Goal: Task Accomplishment & Management: Use online tool/utility

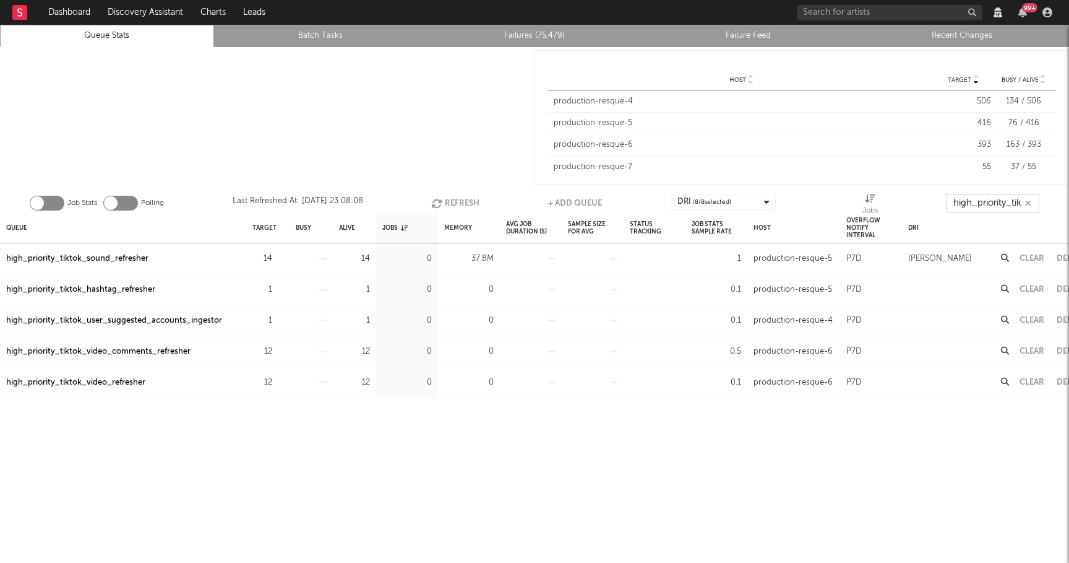
click at [971, 201] on input "high_priority_tik" at bounding box center [993, 203] width 93 height 19
click at [974, 200] on input "high_priority_tik" at bounding box center [993, 203] width 93 height 19
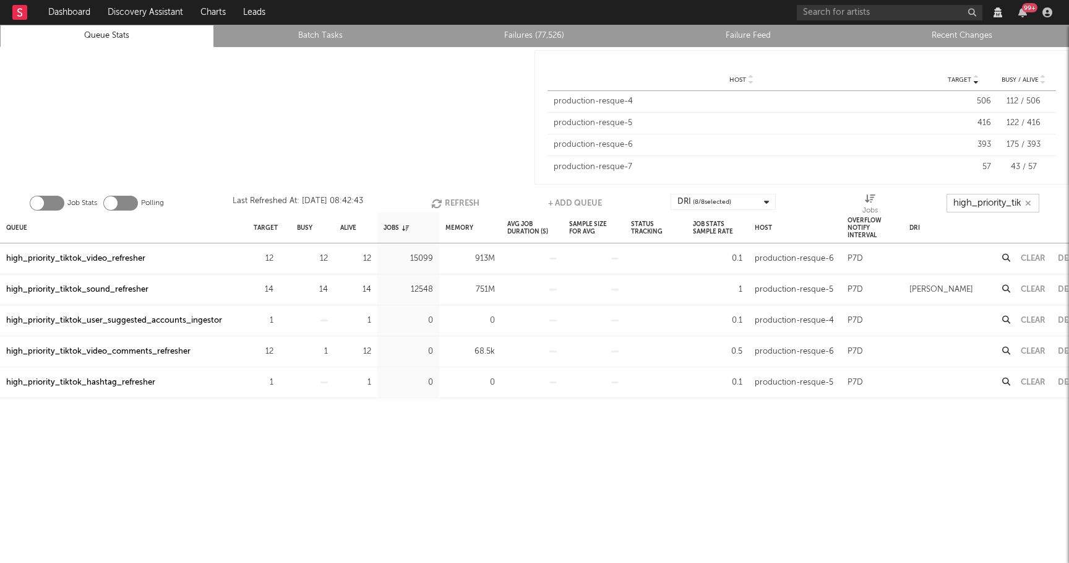
click at [974, 200] on input "high_priority_tik" at bounding box center [993, 203] width 93 height 19
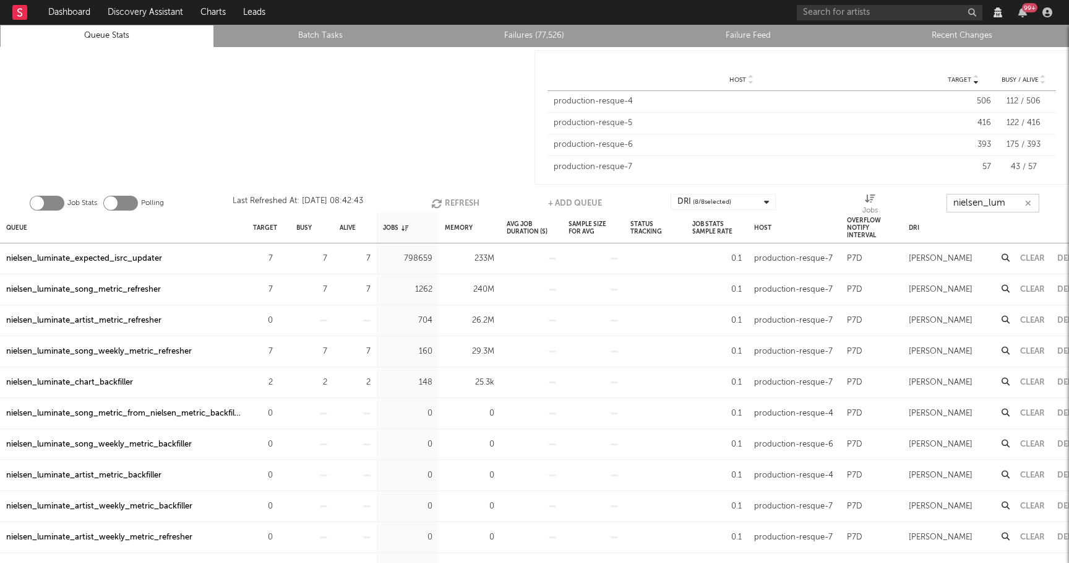
click at [1029, 317] on button "Clear" at bounding box center [1033, 320] width 25 height 8
click at [126, 351] on div "nielsen_luminate_chart_backfiller" at bounding box center [69, 351] width 127 height 15
click at [115, 349] on div "nielsen_luminate_chart_backfiller" at bounding box center [69, 351] width 127 height 15
click at [147, 257] on div "nielsen_luminate_expected_isrc_updater" at bounding box center [84, 258] width 156 height 15
click at [467, 200] on button "Refresh" at bounding box center [455, 203] width 48 height 19
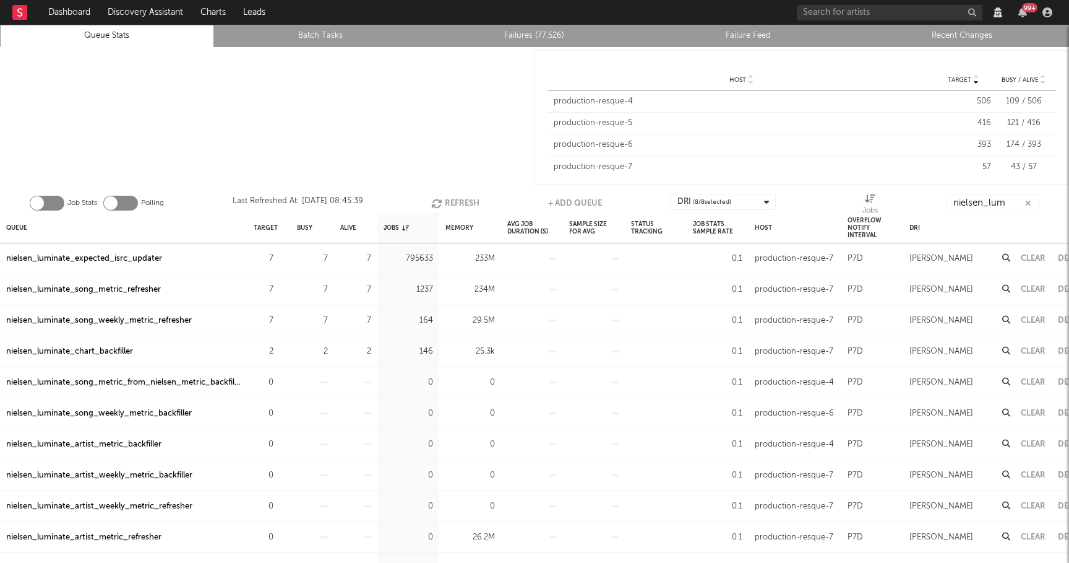
click at [114, 288] on div "nielsen_luminate_song_metric_refresher" at bounding box center [83, 289] width 155 height 15
click at [456, 199] on button "Refresh" at bounding box center [455, 203] width 48 height 19
click at [447, 199] on button "Refresh" at bounding box center [456, 203] width 48 height 19
click at [464, 199] on button "Refresh" at bounding box center [456, 203] width 48 height 19
click at [126, 262] on div "nielsen_luminate_expected_isrc_updater" at bounding box center [84, 258] width 156 height 15
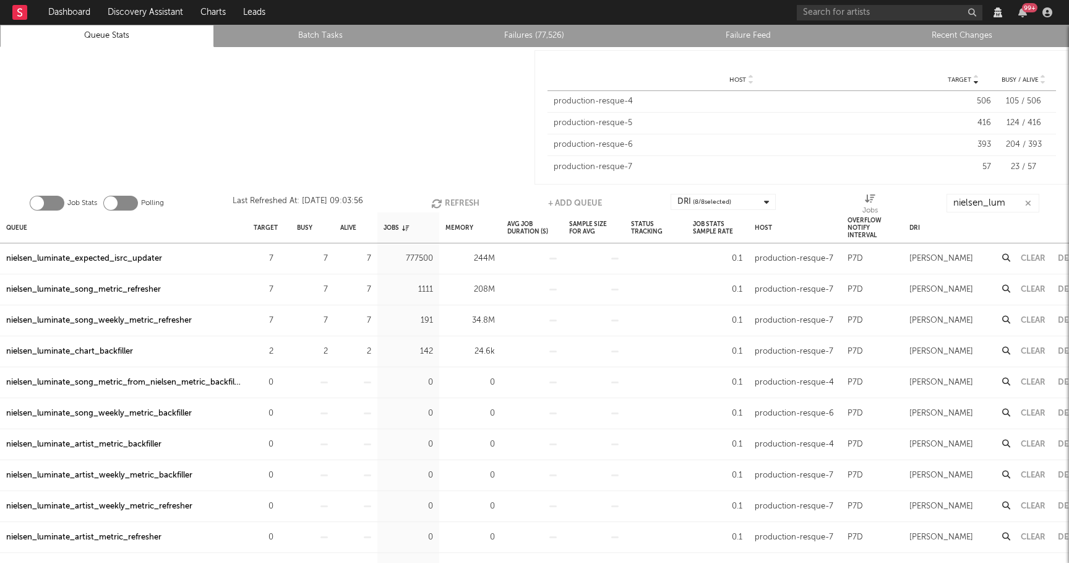
click at [468, 202] on button "Refresh" at bounding box center [455, 203] width 48 height 19
click at [983, 204] on input "nielsen_lum" at bounding box center [993, 203] width 93 height 19
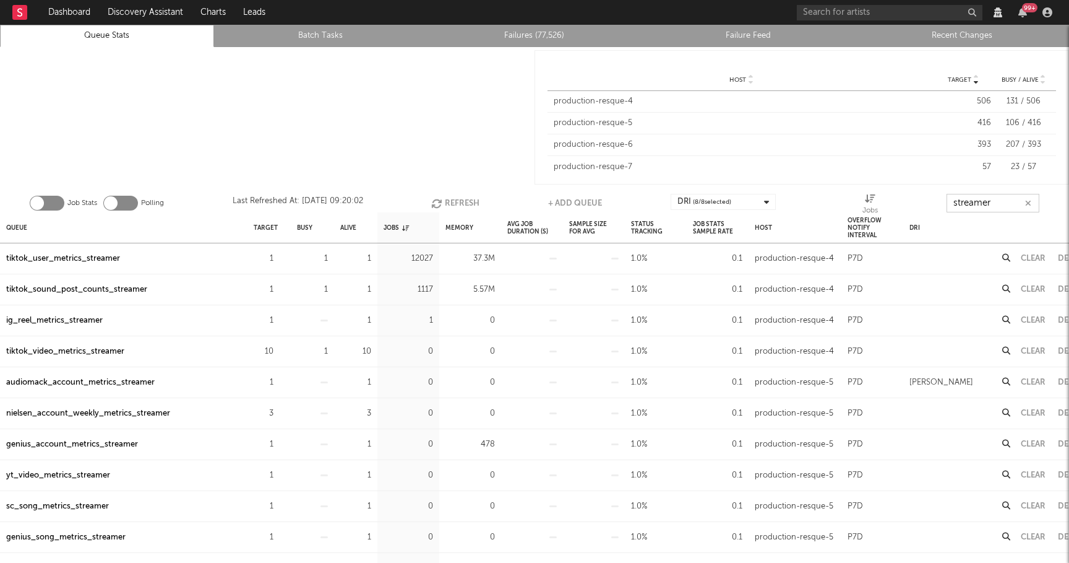
click at [452, 200] on button "Refresh" at bounding box center [455, 203] width 48 height 19
click at [90, 256] on div "tiktok_user_metrics_streamer" at bounding box center [63, 258] width 114 height 15
click at [88, 291] on div "tiktok_sound_post_counts_streamer" at bounding box center [76, 289] width 141 height 15
click at [990, 200] on input "streamer" at bounding box center [993, 203] width 93 height 19
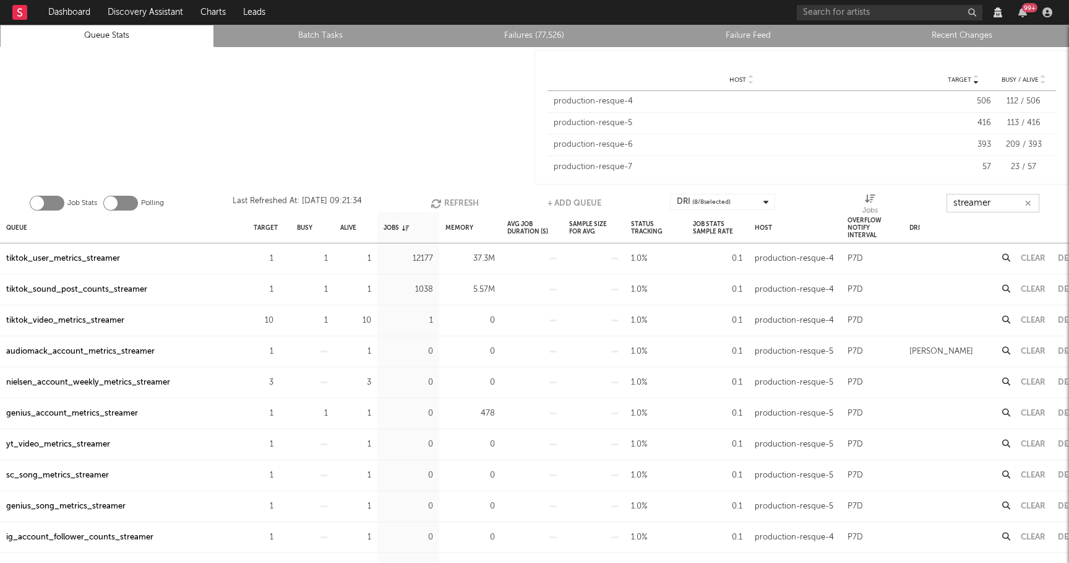
click at [990, 200] on input "streamer" at bounding box center [993, 203] width 93 height 19
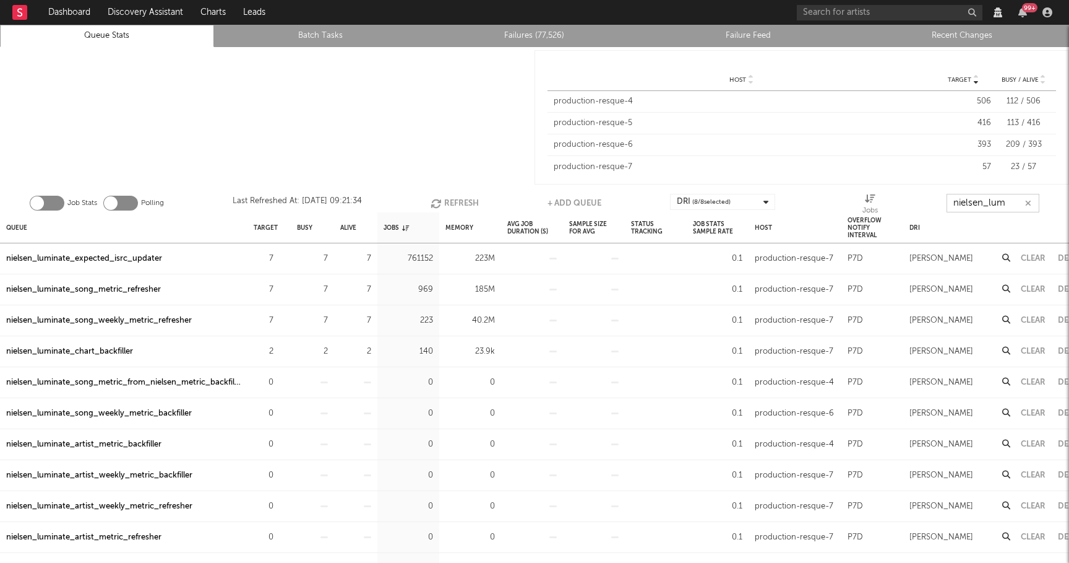
click at [446, 204] on button "Refresh" at bounding box center [455, 203] width 48 height 19
type input "nielsen_lum"
click at [456, 196] on button "Refresh" at bounding box center [455, 203] width 48 height 19
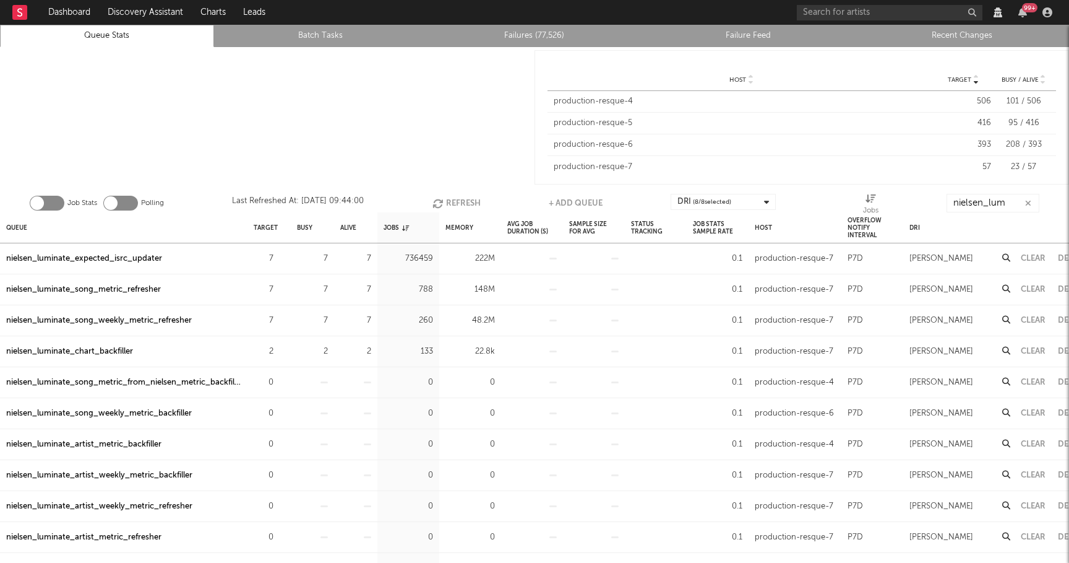
click at [119, 320] on div "nielsen_luminate_song_weekly_metric_refresher" at bounding box center [99, 320] width 186 height 15
click at [119, 347] on div "nielsen_luminate_chart_backfiller" at bounding box center [69, 351] width 127 height 15
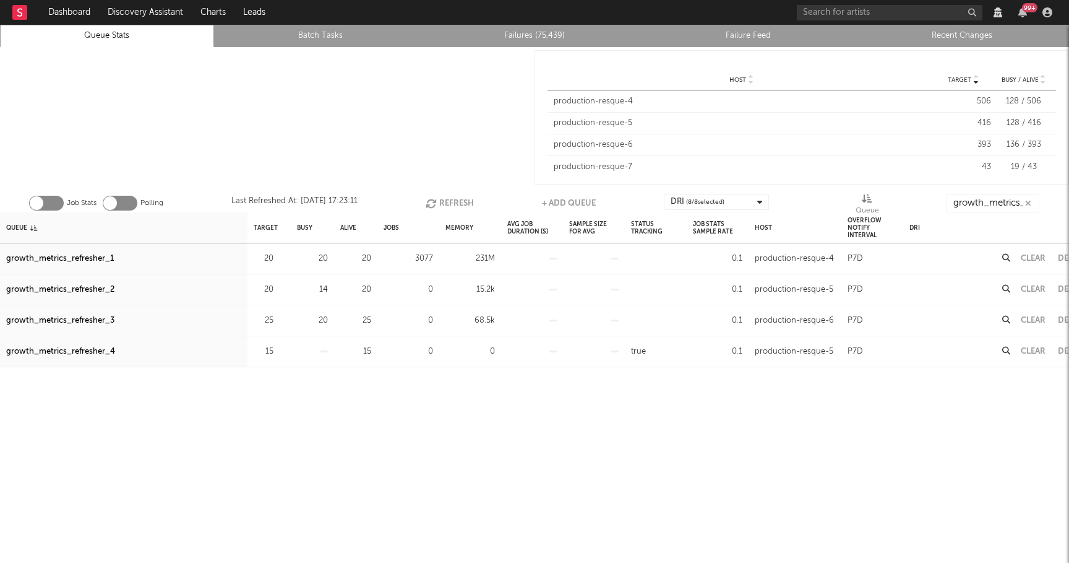
click at [455, 202] on button "Refresh" at bounding box center [450, 203] width 48 height 19
click at [455, 202] on button "Refresh" at bounding box center [453, 203] width 48 height 19
click at [444, 195] on button "Refresh" at bounding box center [452, 203] width 48 height 19
click at [449, 199] on button "Refresh" at bounding box center [452, 203] width 48 height 19
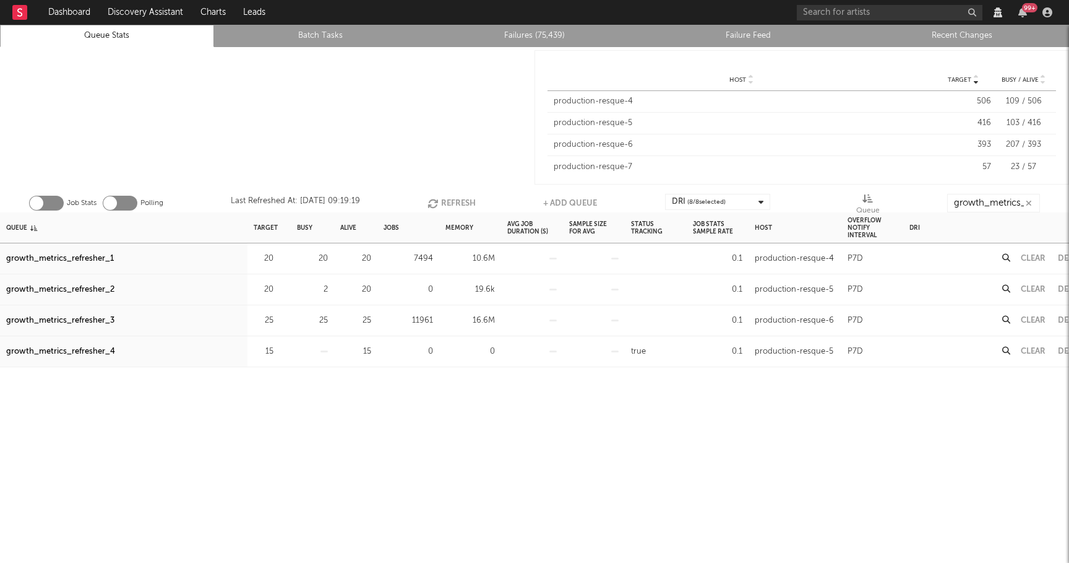
click at [454, 200] on button "Refresh" at bounding box center [452, 203] width 48 height 19
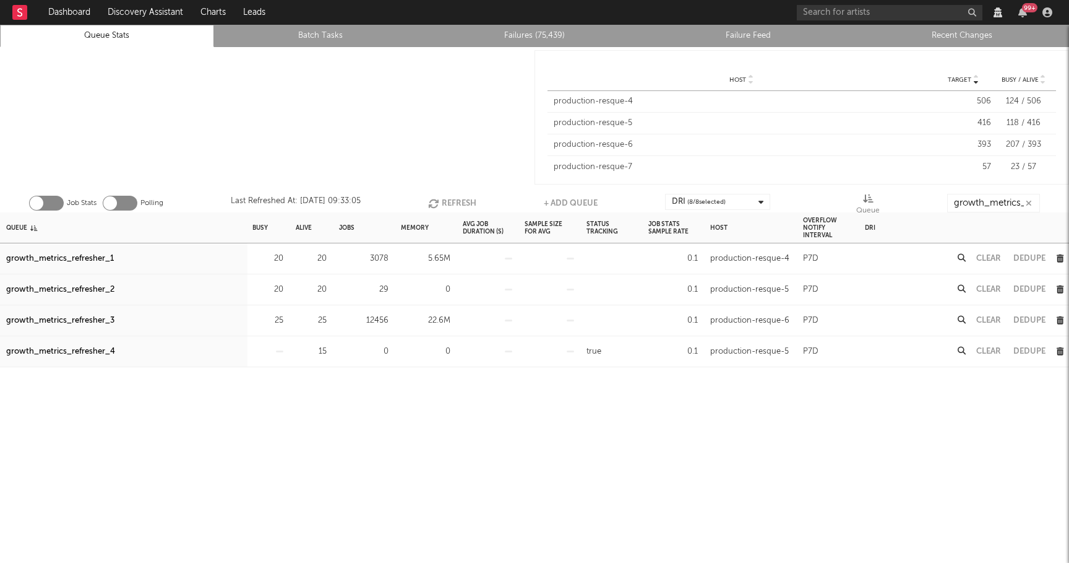
click at [991, 318] on button "Clear" at bounding box center [989, 320] width 25 height 8
click at [995, 259] on button "Clear" at bounding box center [989, 258] width 25 height 8
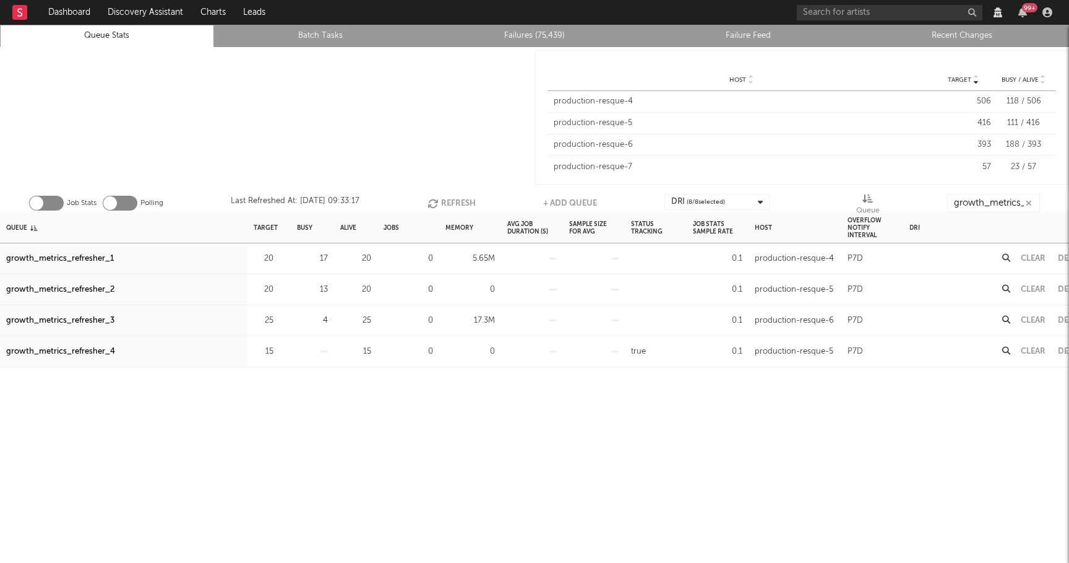
click at [452, 199] on button "Refresh" at bounding box center [452, 203] width 48 height 19
click at [454, 196] on button "Refresh" at bounding box center [452, 203] width 48 height 19
click at [95, 258] on div "growth_metrics_refresher_1" at bounding box center [60, 258] width 108 height 15
click at [92, 290] on div "growth_metrics_refresher_2" at bounding box center [60, 289] width 108 height 15
click at [91, 323] on div "growth_metrics_refresher_3" at bounding box center [60, 320] width 108 height 15
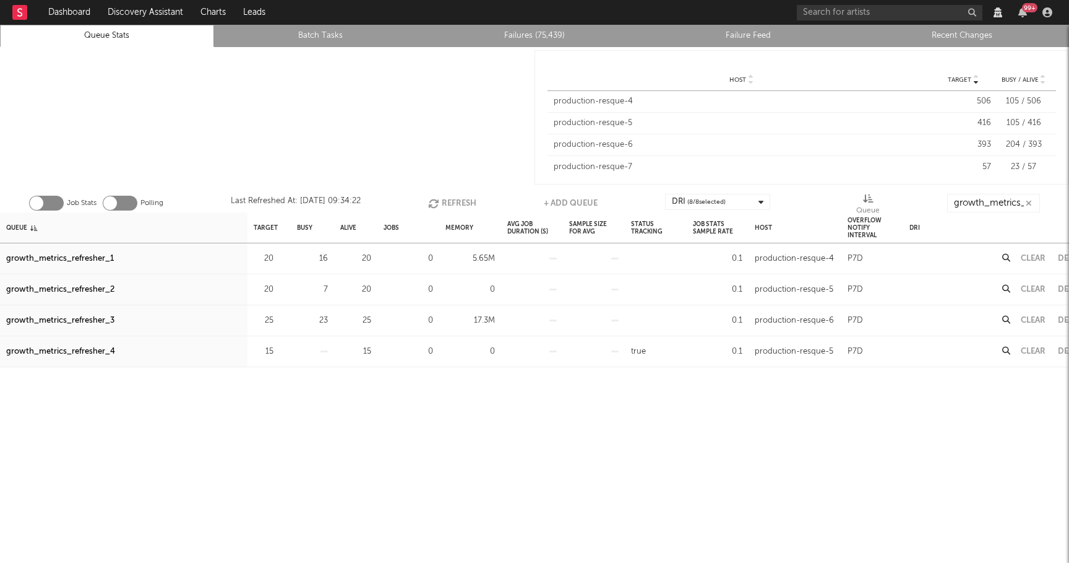
click at [454, 202] on button "Refresh" at bounding box center [452, 203] width 48 height 19
click at [459, 201] on button "Refresh" at bounding box center [452, 203] width 48 height 19
click at [472, 200] on button "Refresh" at bounding box center [452, 203] width 48 height 19
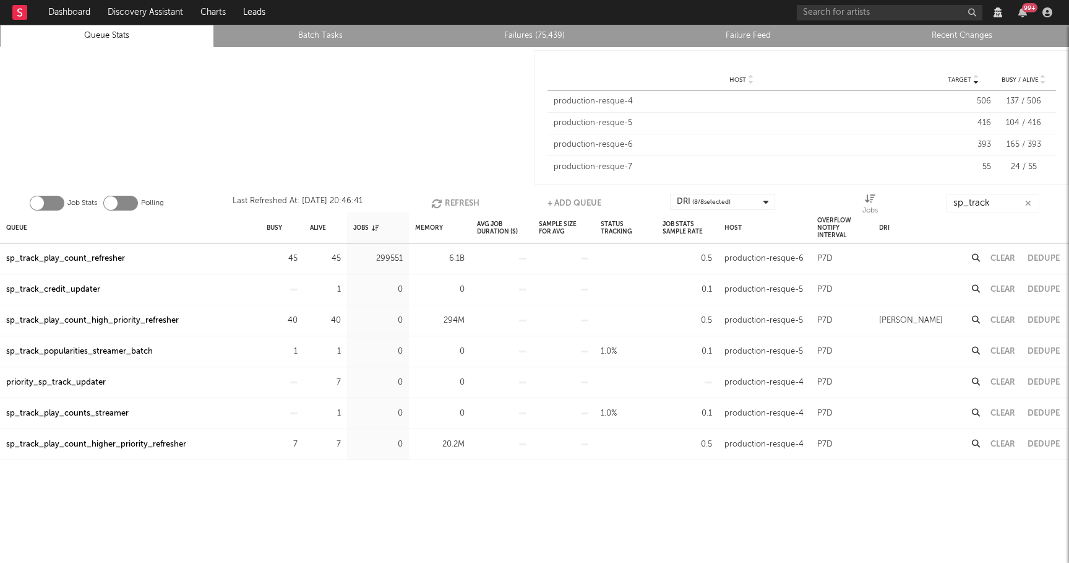
click at [444, 201] on button "Refresh" at bounding box center [455, 203] width 48 height 19
click at [145, 288] on div "sp_track_play_count_high_priority_refresher" at bounding box center [92, 289] width 173 height 15
click at [86, 321] on div "sp_track_play_count_higher_priority_refresher" at bounding box center [96, 320] width 180 height 15
click at [1004, 321] on button "Clear" at bounding box center [1003, 320] width 25 height 8
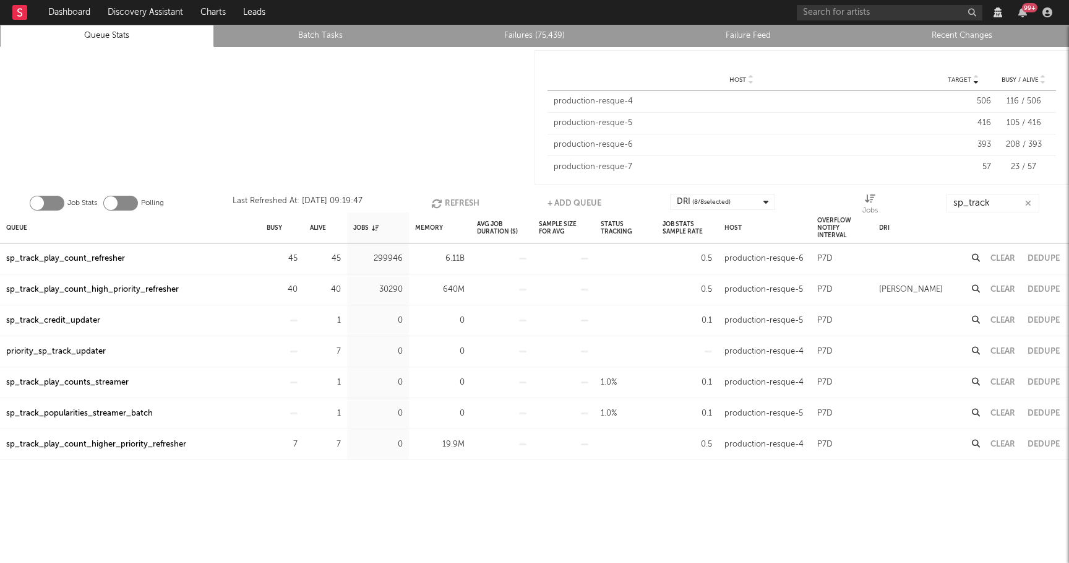
click at [1029, 204] on icon "button" at bounding box center [1028, 203] width 6 height 8
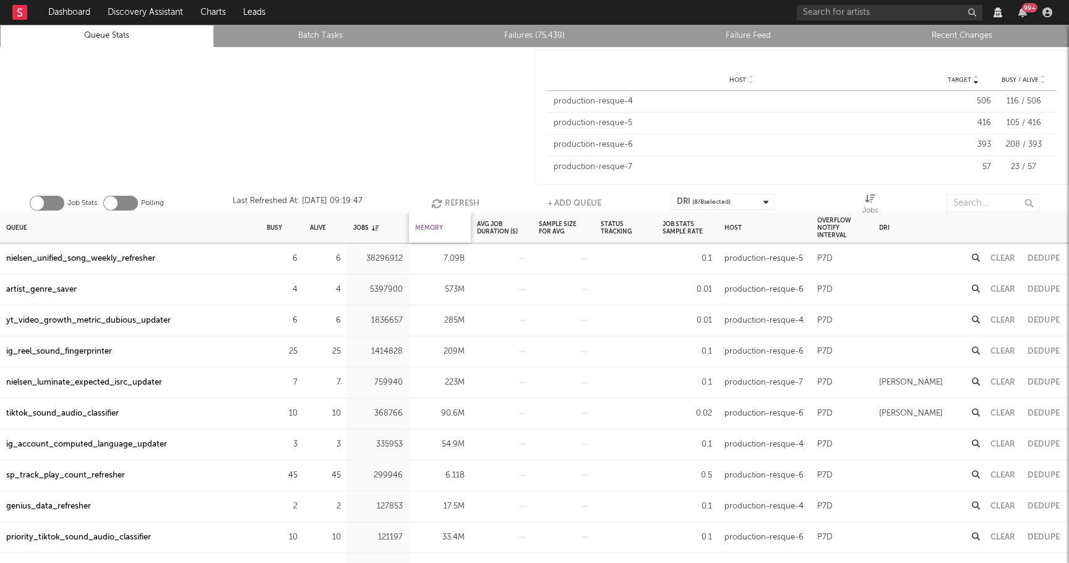
click at [429, 228] on div "Memory" at bounding box center [429, 227] width 28 height 27
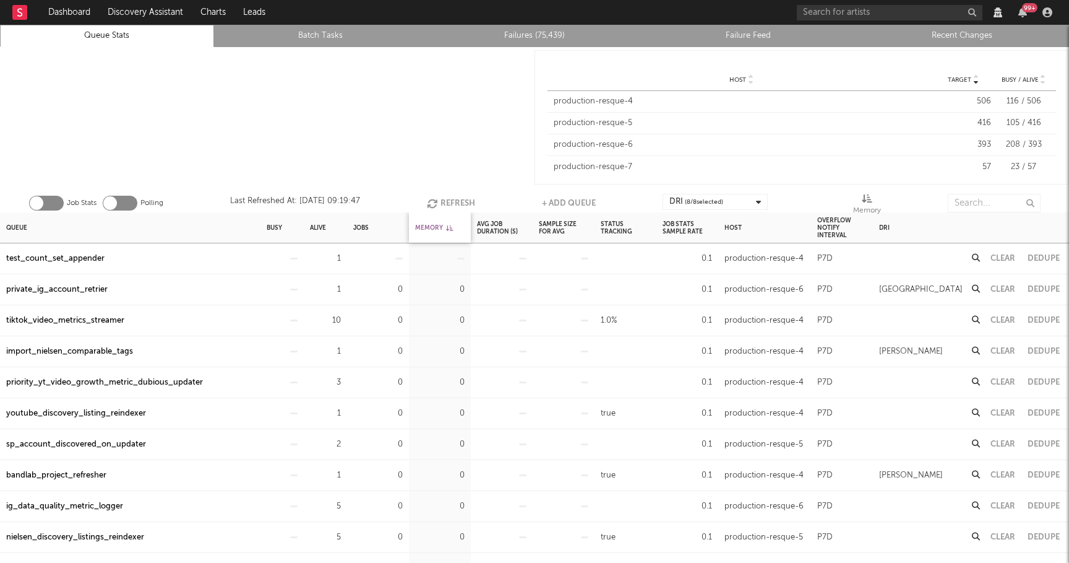
click at [429, 228] on div "Memory" at bounding box center [434, 227] width 38 height 27
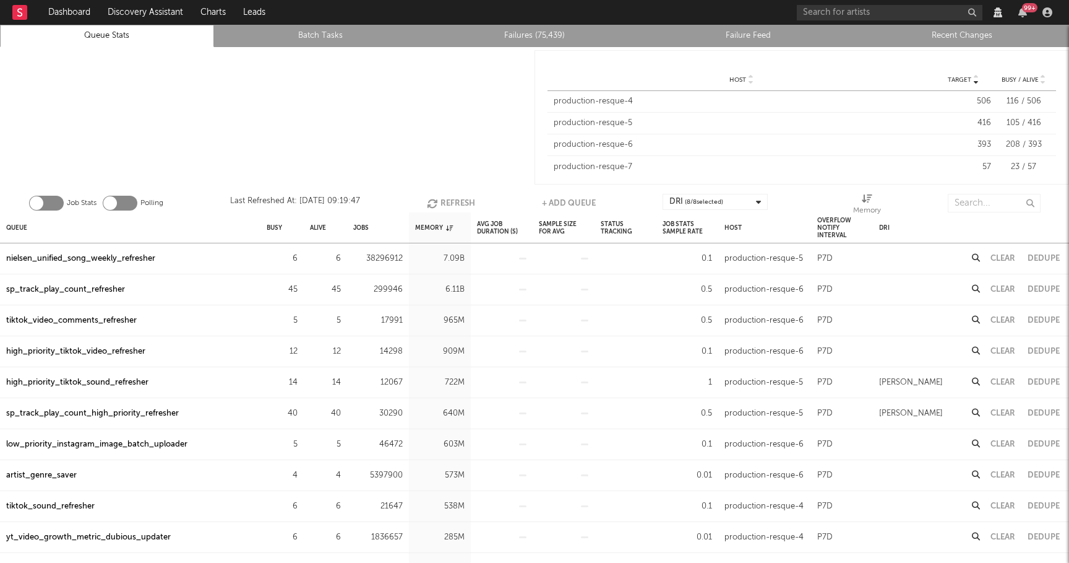
click at [104, 317] on div "tiktok_video_comments_refresher" at bounding box center [71, 320] width 131 height 15
click at [108, 347] on div "high_priority_tiktok_video_refresher" at bounding box center [75, 351] width 139 height 15
click at [121, 380] on div "high_priority_tiktok_sound_refresher" at bounding box center [77, 382] width 142 height 15
click at [118, 382] on div "high_priority_tiktok_sound_refresher" at bounding box center [77, 382] width 142 height 15
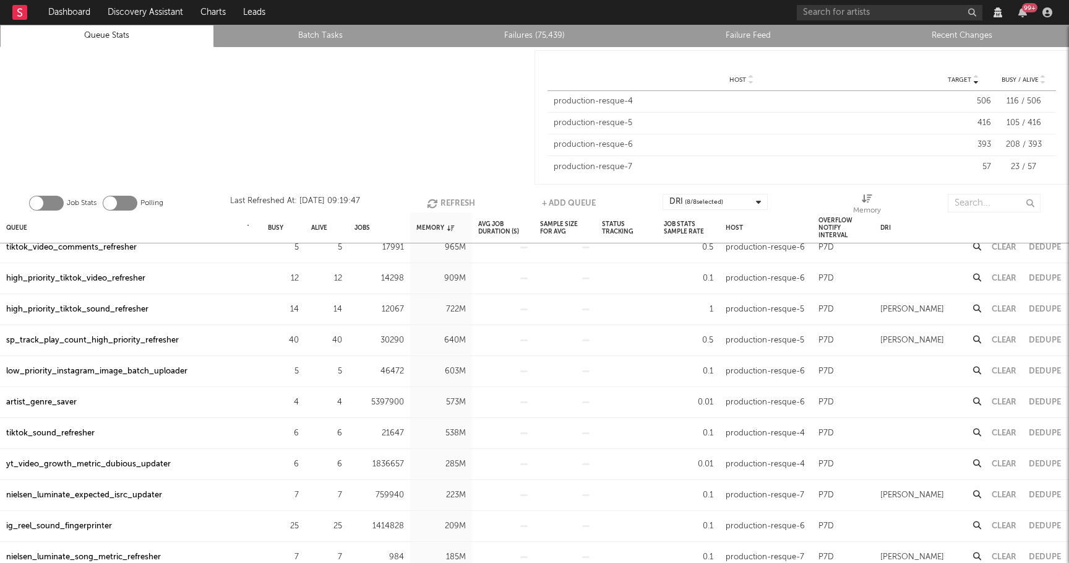
click at [79, 429] on div "tiktok_sound_refresher" at bounding box center [50, 433] width 88 height 15
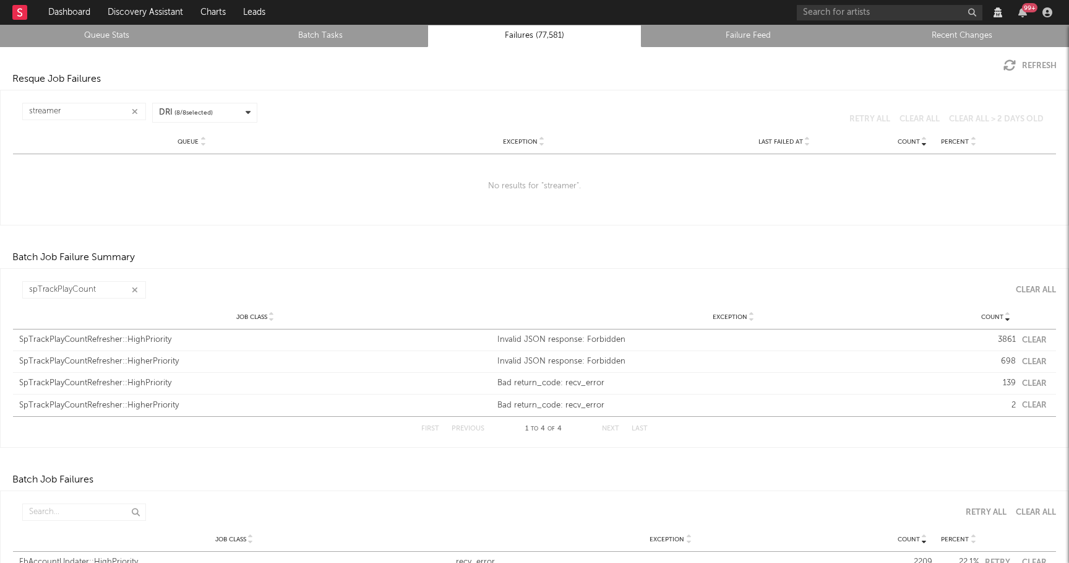
click at [137, 110] on button "button" at bounding box center [135, 112] width 10 height 12
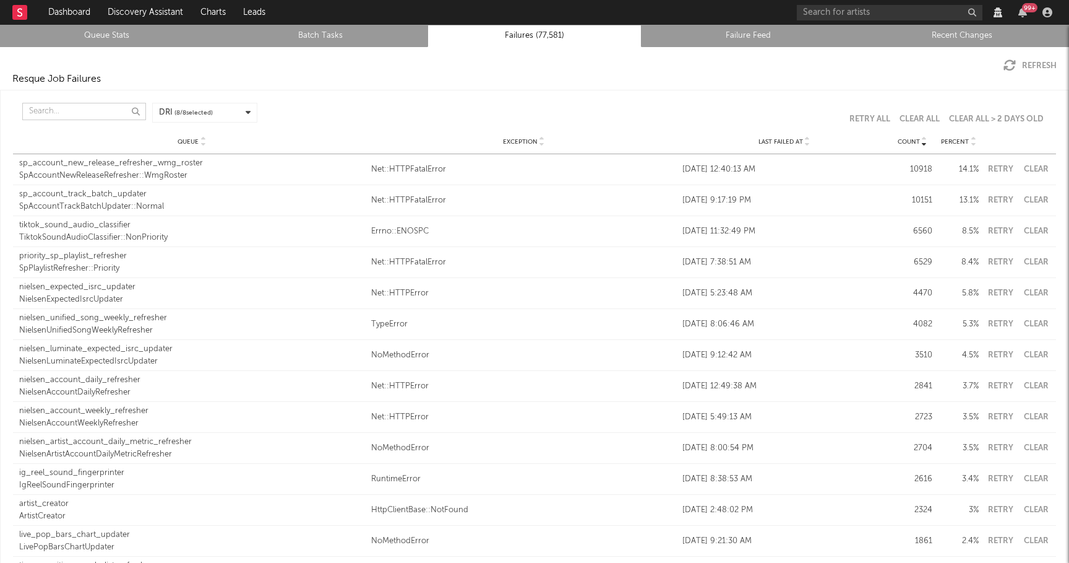
click at [51, 110] on input "text" at bounding box center [84, 111] width 124 height 17
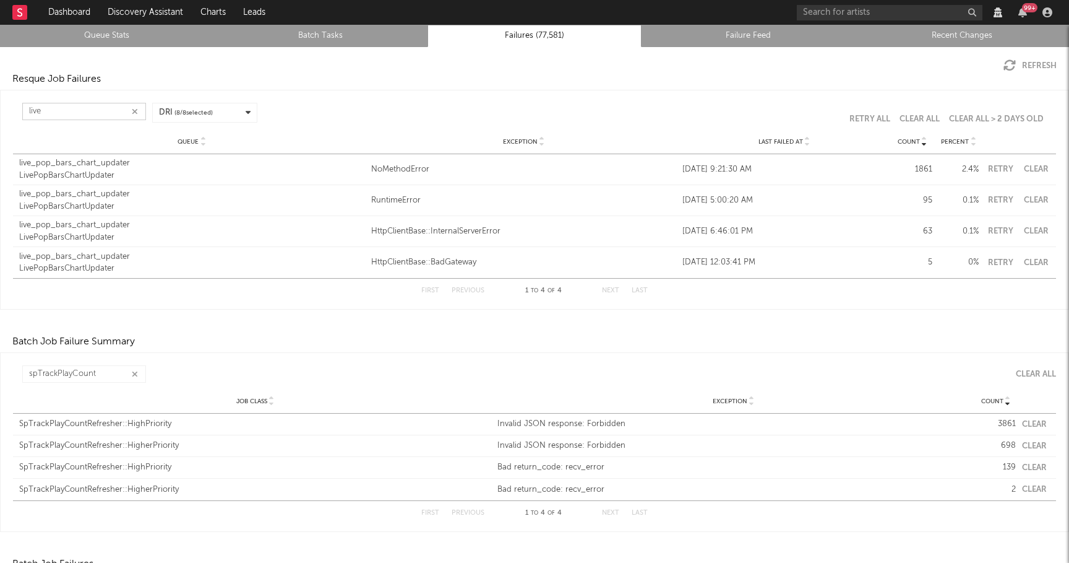
click at [1032, 169] on button "Clear" at bounding box center [1036, 169] width 28 height 8
type input "live"
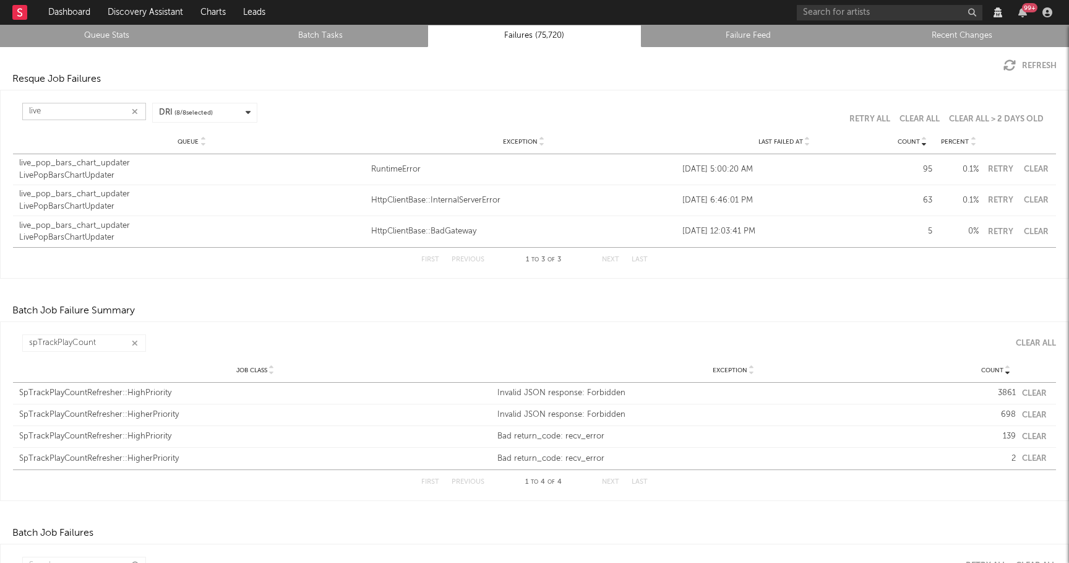
click at [137, 342] on icon "button" at bounding box center [135, 343] width 6 height 8
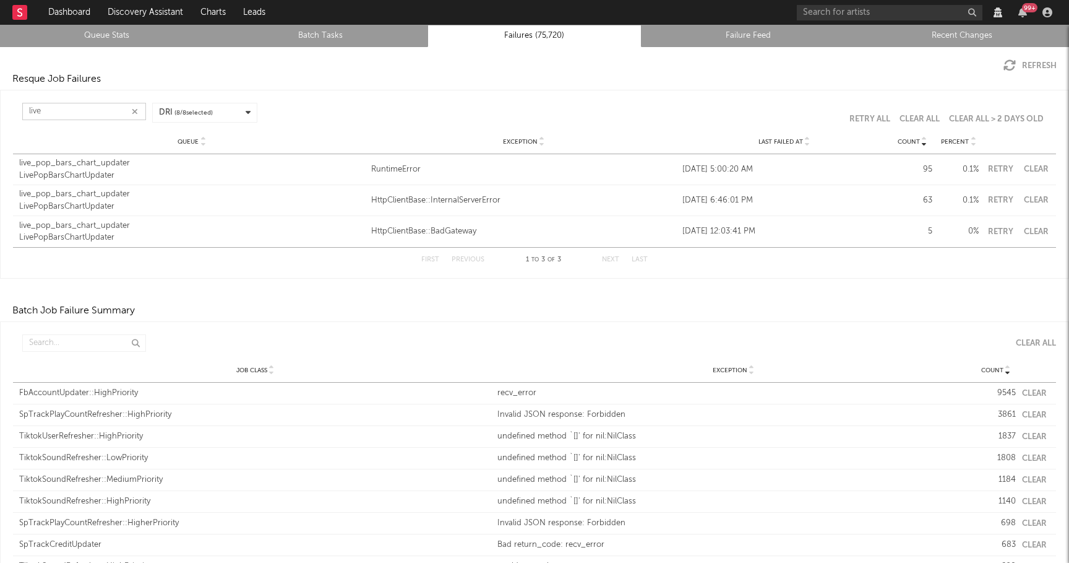
click at [1034, 390] on button "Clear" at bounding box center [1034, 393] width 25 height 8
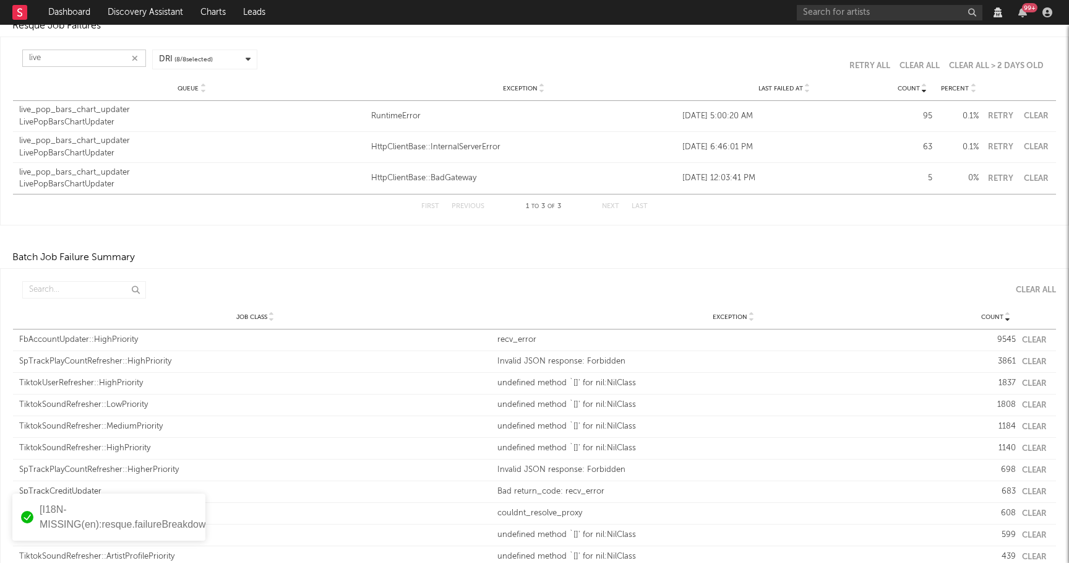
scroll to position [63, 0]
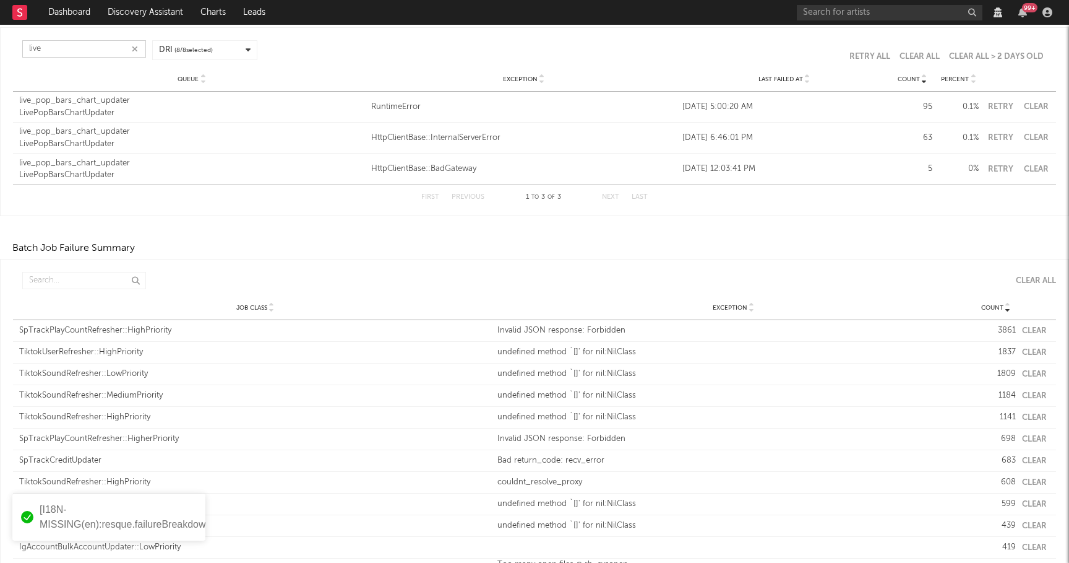
click at [55, 52] on input "live" at bounding box center [84, 48] width 124 height 17
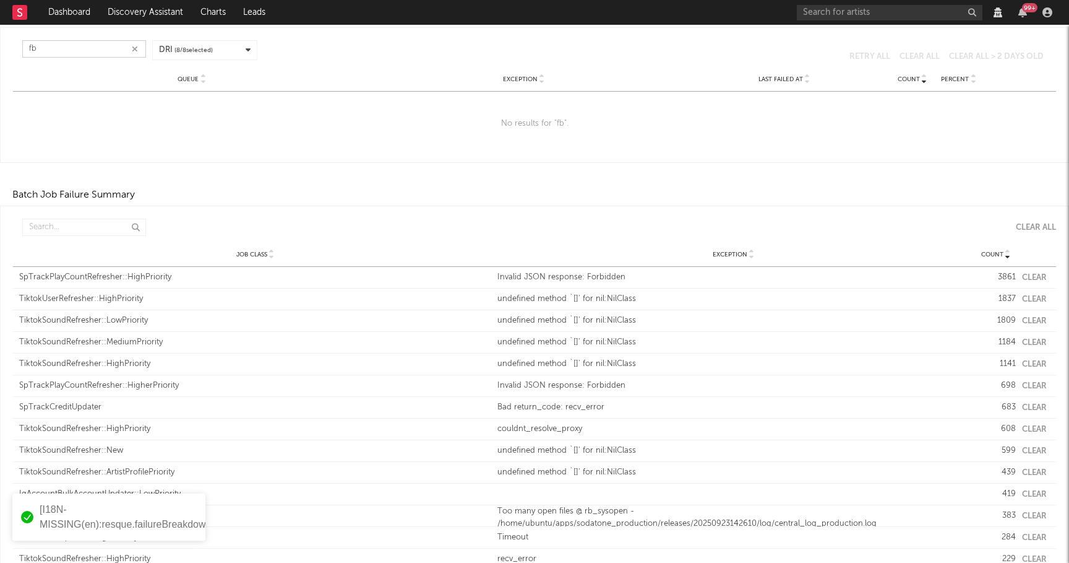
type input "f"
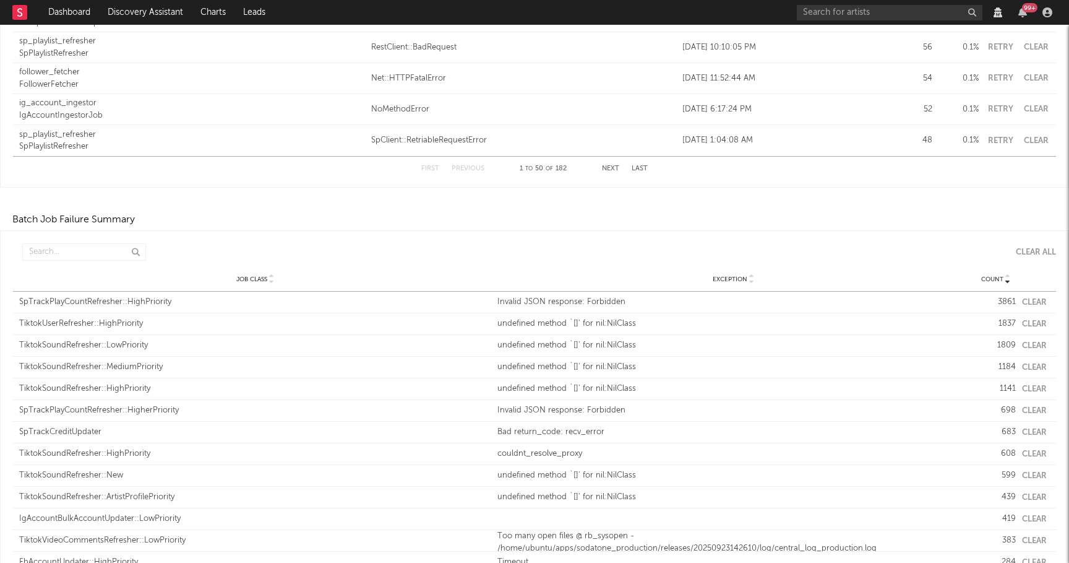
scroll to position [1537, 0]
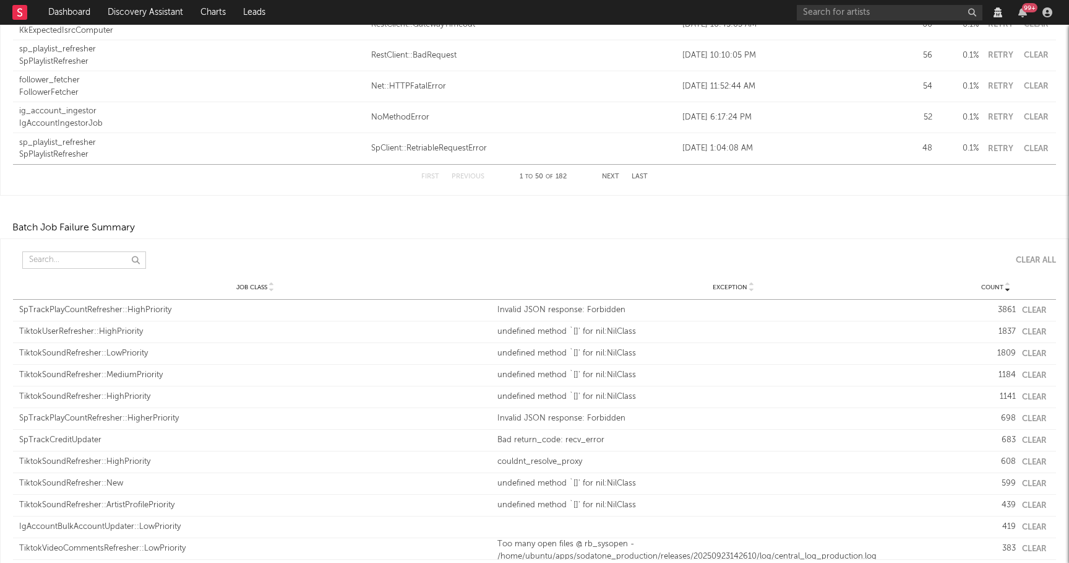
click at [49, 254] on input "text" at bounding box center [84, 259] width 124 height 17
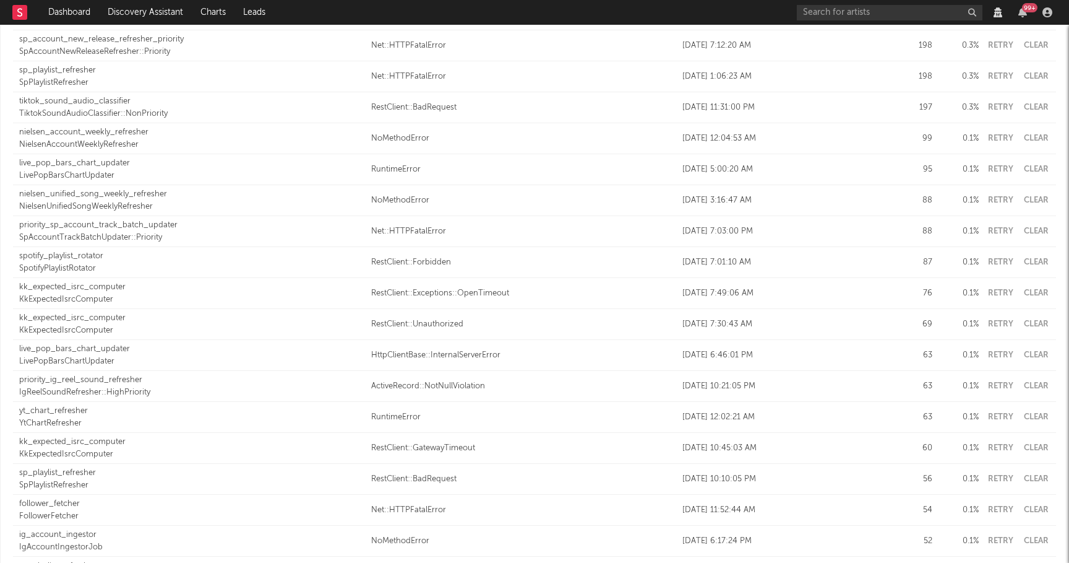
scroll to position [1094, 0]
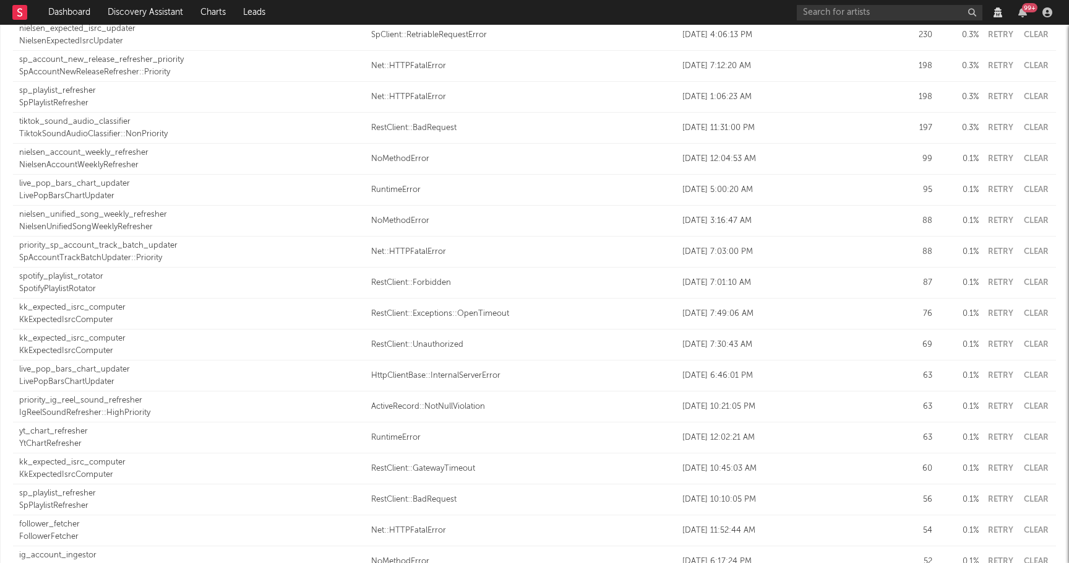
type input "sptr"
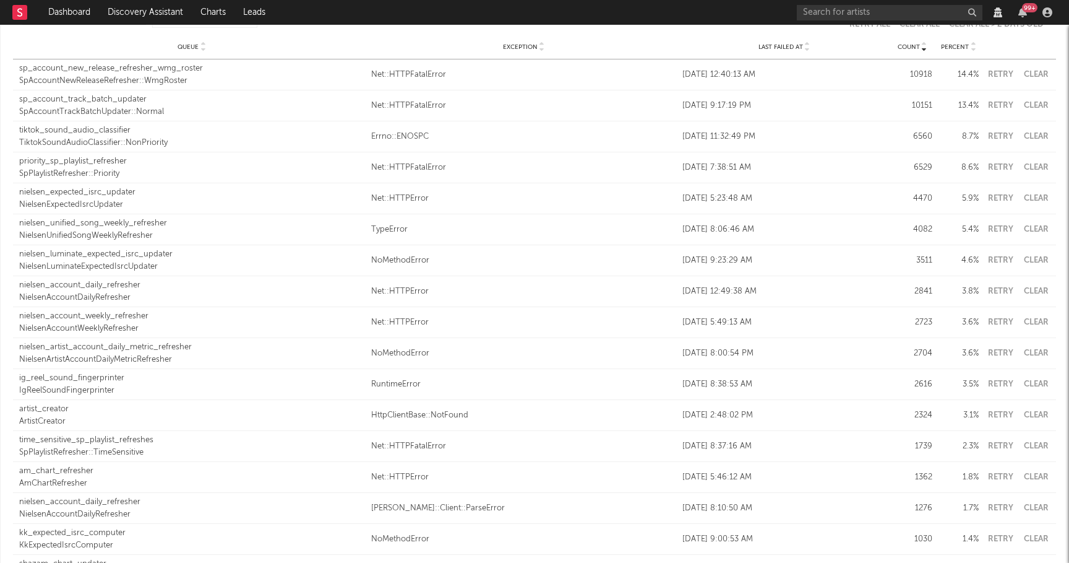
scroll to position [0, 0]
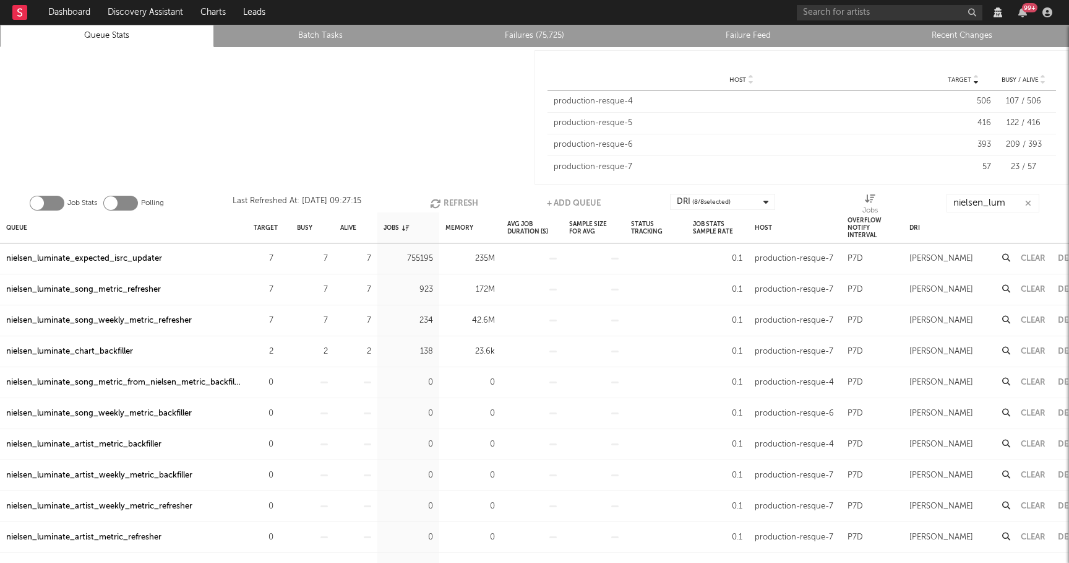
click at [1027, 201] on icon "button" at bounding box center [1028, 203] width 6 height 8
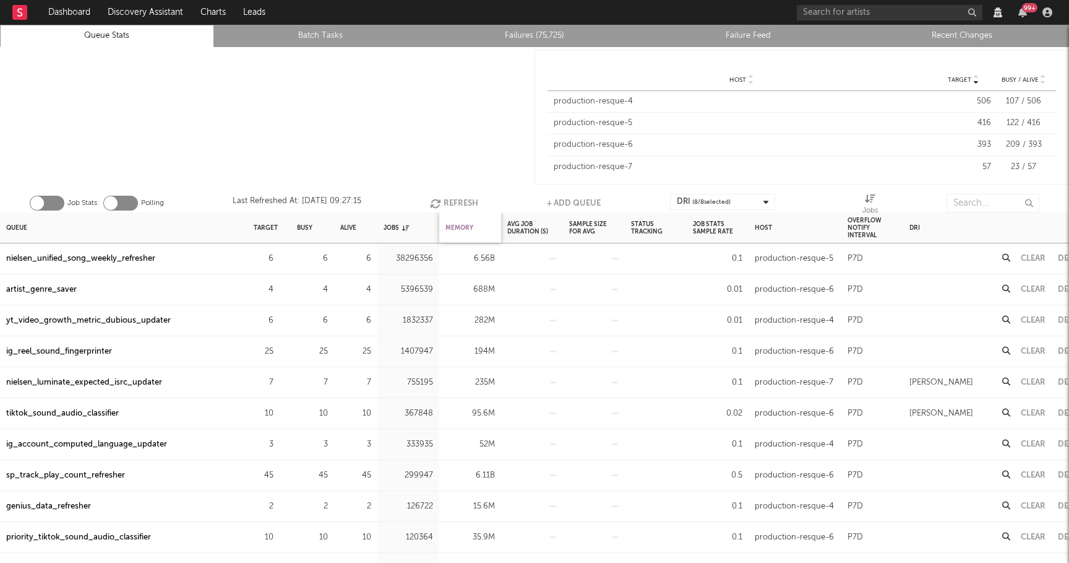
click at [467, 230] on div "Memory" at bounding box center [460, 227] width 28 height 27
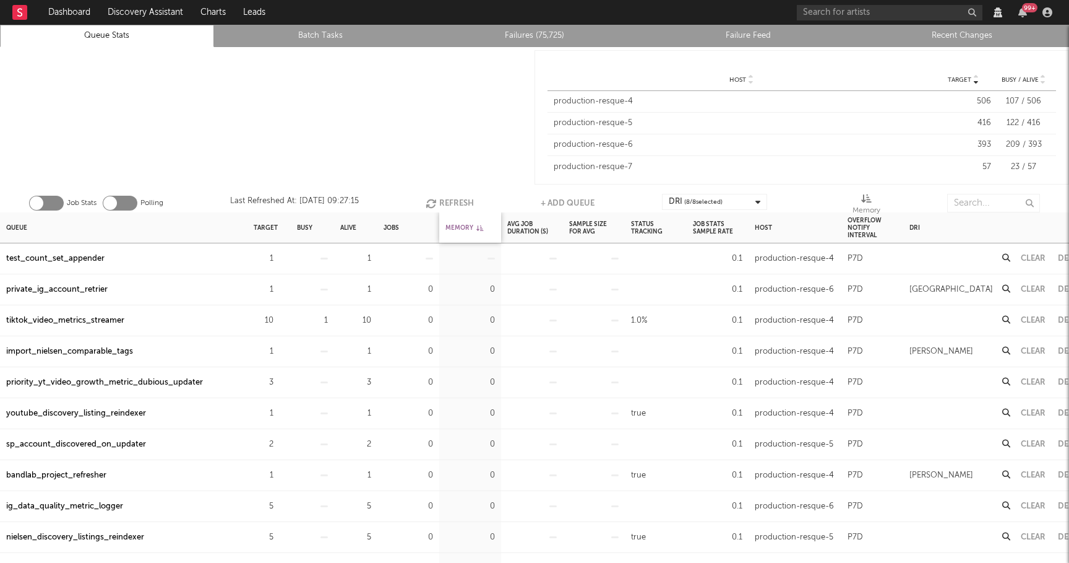
click at [467, 230] on div "Memory" at bounding box center [465, 227] width 38 height 27
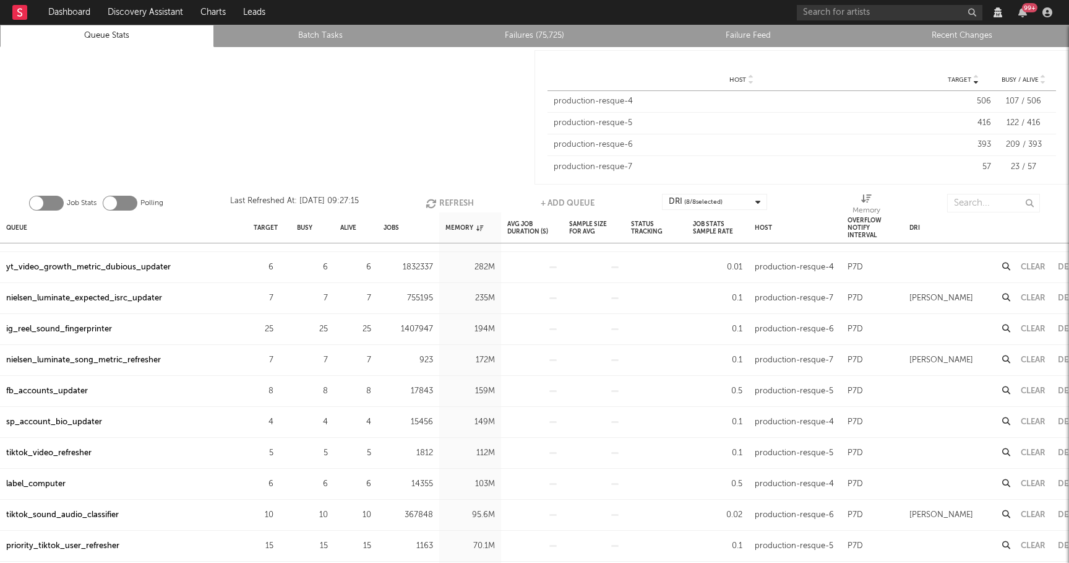
click at [74, 394] on div "fb_accounts_updater" at bounding box center [47, 391] width 82 height 15
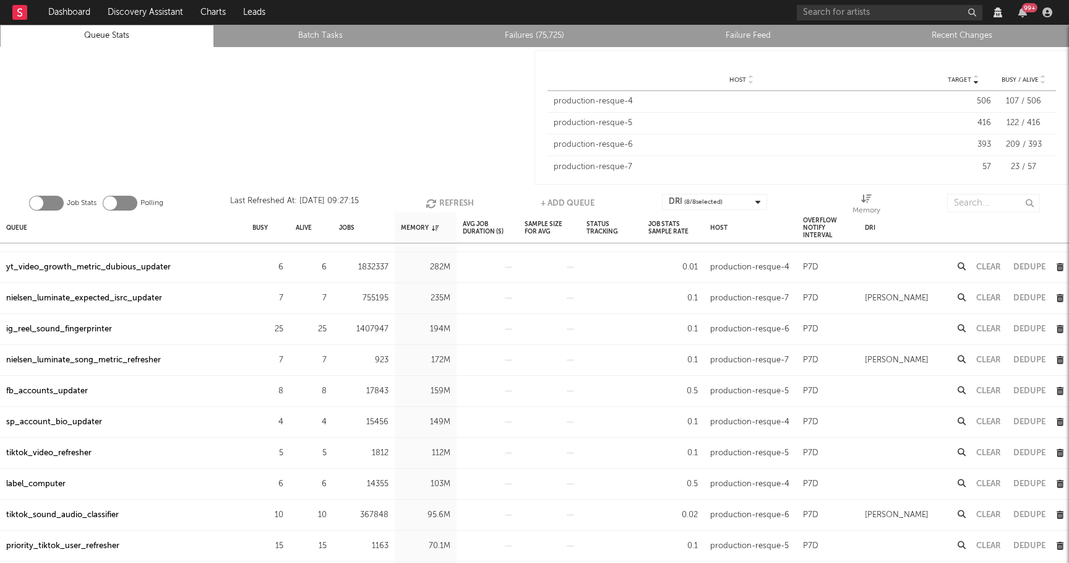
click at [995, 388] on button "Clear" at bounding box center [989, 391] width 25 height 8
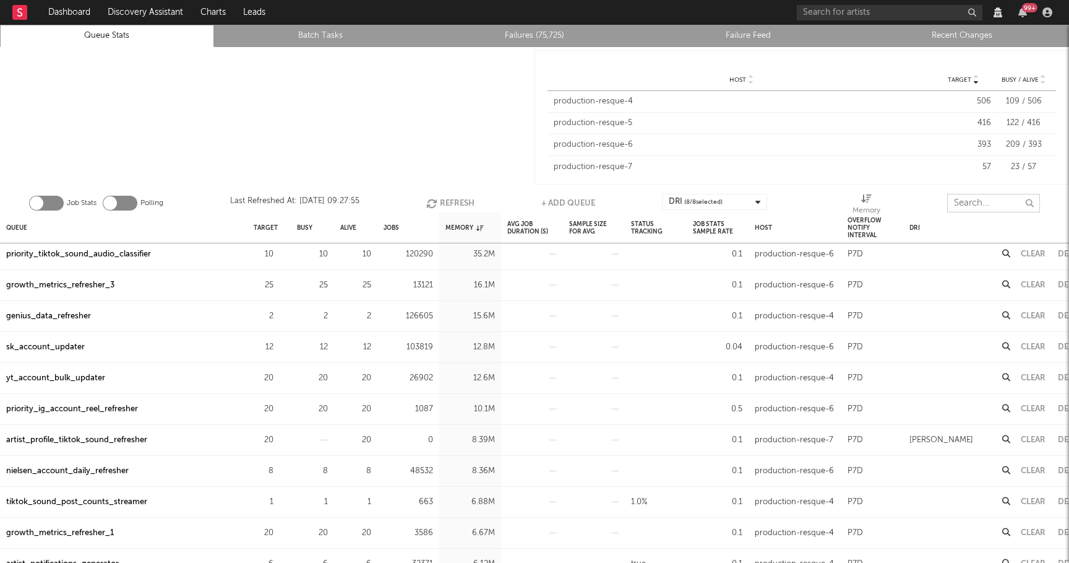
click at [985, 205] on input "text" at bounding box center [993, 203] width 93 height 19
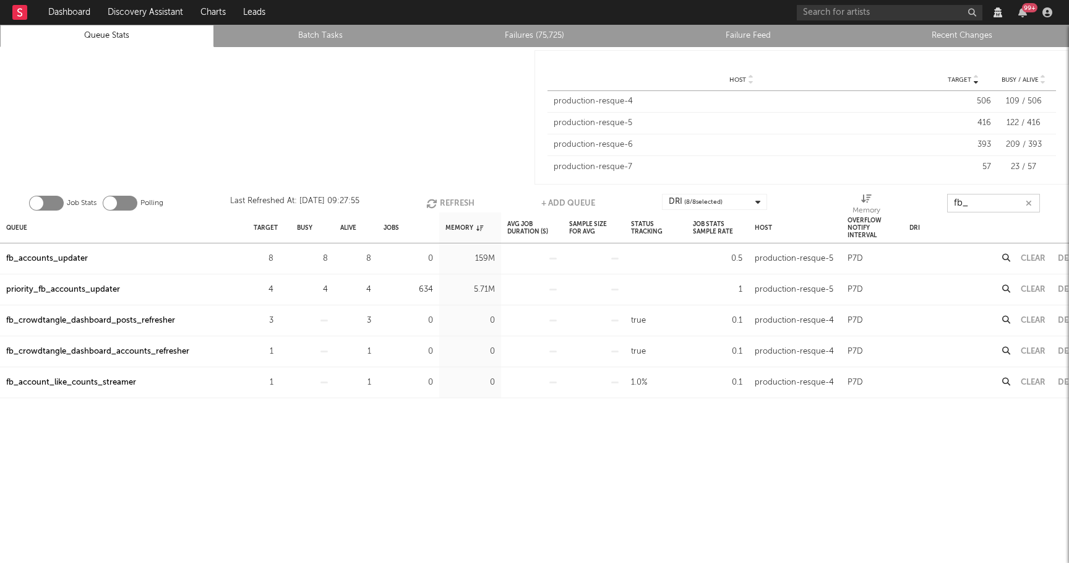
type input "fb_"
click at [111, 290] on div "priority_fb_accounts_updater" at bounding box center [63, 289] width 114 height 15
click at [1029, 201] on icon "button" at bounding box center [1029, 203] width 6 height 8
